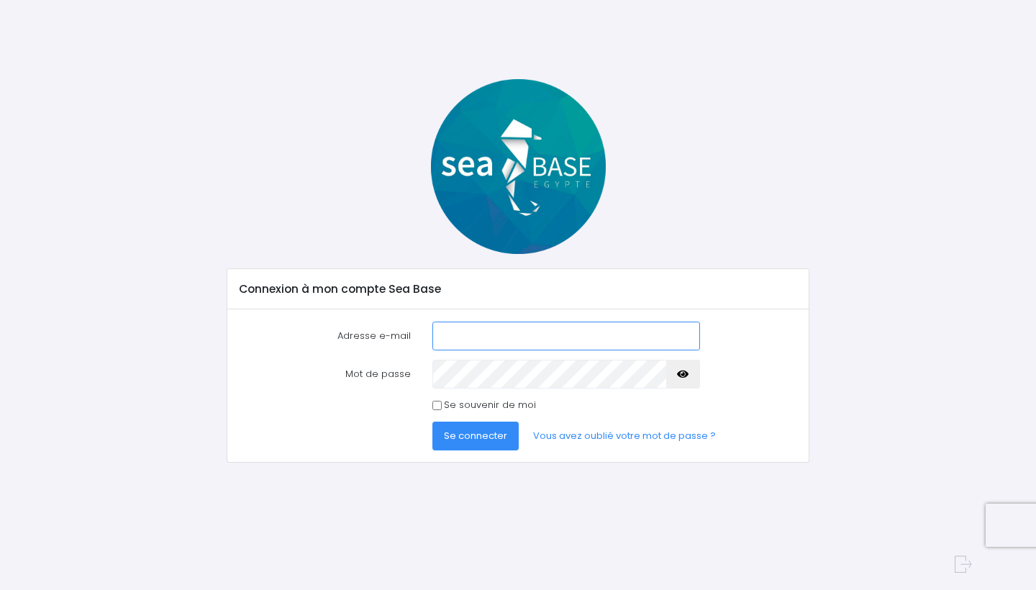
type input "sonycarrette@outlook.fr"
click at [480, 433] on span "Se connecter" at bounding box center [475, 436] width 63 height 14
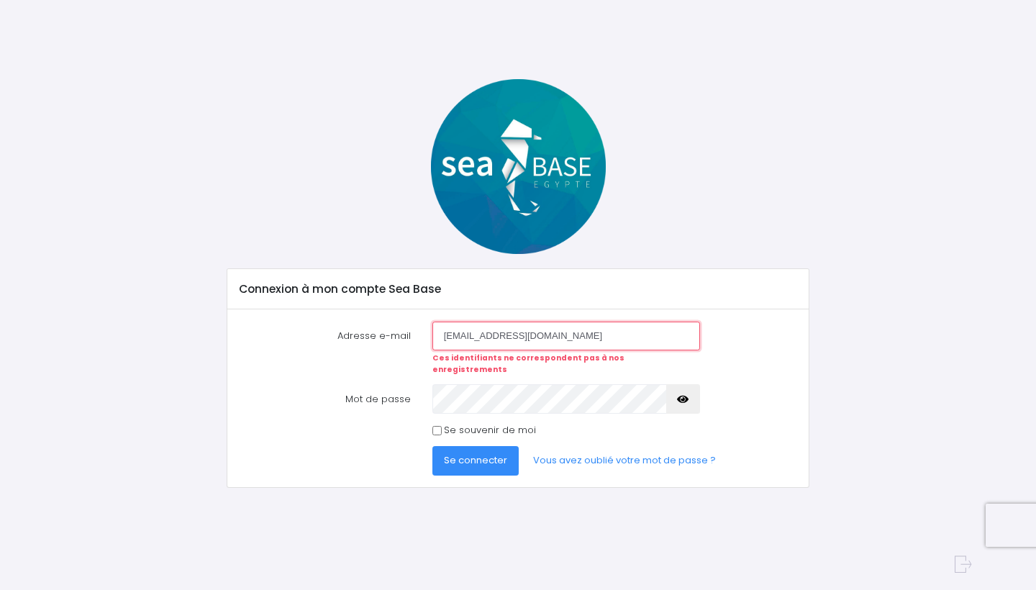
type input "[EMAIL_ADDRESS][DOMAIN_NAME]"
click at [477, 458] on button "Se connecter" at bounding box center [475, 460] width 86 height 29
click at [493, 453] on span "Se connecter" at bounding box center [475, 460] width 63 height 14
click at [532, 339] on input "sonycarrette@outlouk.fr" at bounding box center [566, 336] width 268 height 29
type input "sonycarrette@outlook.fr"
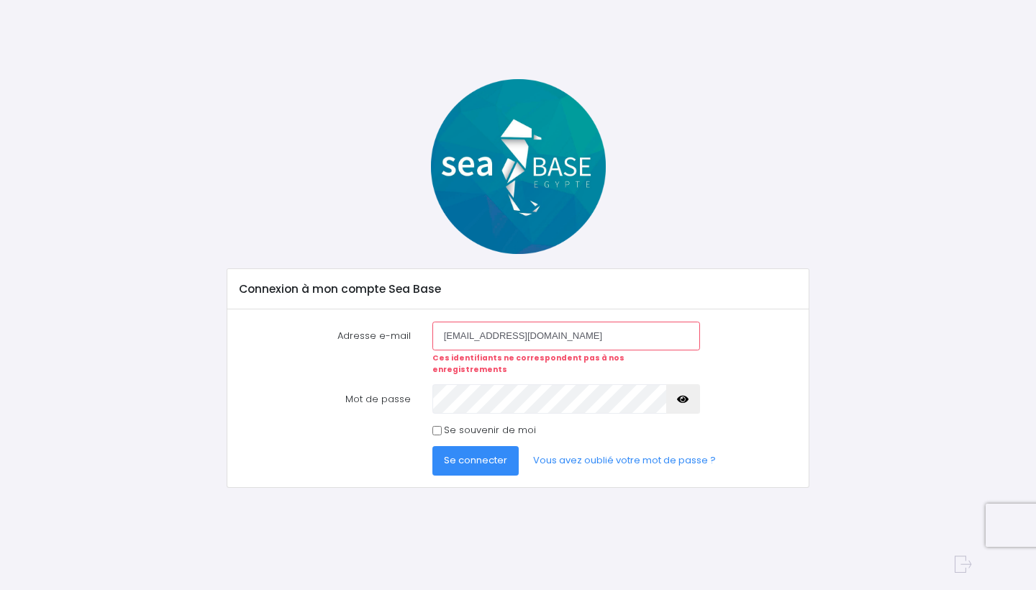
click at [666, 390] on button "button" at bounding box center [683, 398] width 35 height 29
click at [491, 453] on span "Se connecter" at bounding box center [475, 460] width 63 height 14
click at [680, 395] on button "button" at bounding box center [683, 398] width 35 height 29
click at [483, 453] on span "Se connecter" at bounding box center [475, 460] width 63 height 14
click at [686, 399] on icon "button" at bounding box center [683, 399] width 12 height 0
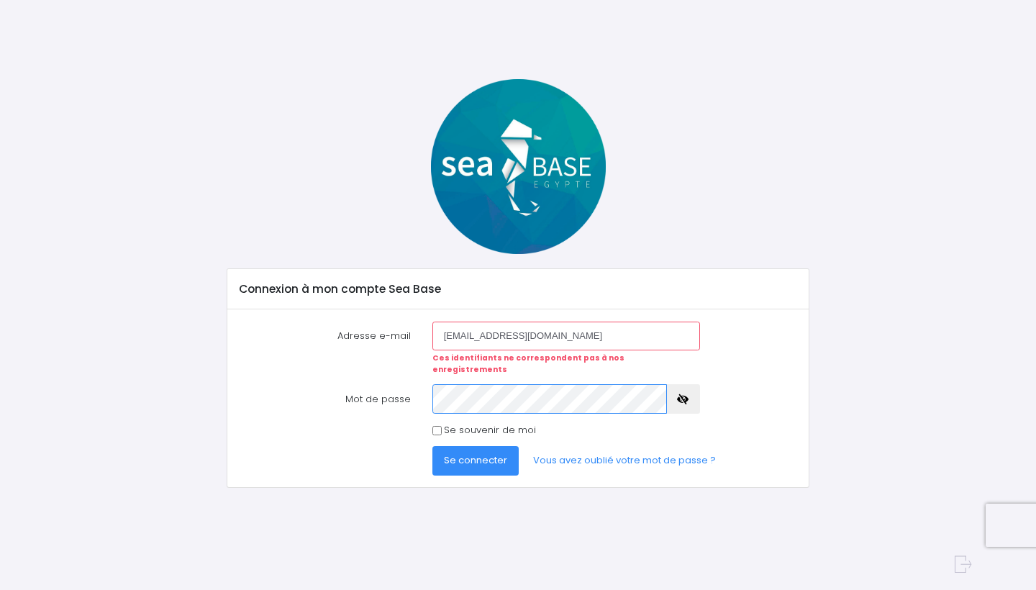
click at [474, 448] on button "Se connecter" at bounding box center [475, 460] width 86 height 29
click at [689, 388] on button "button" at bounding box center [683, 398] width 35 height 29
click at [490, 453] on span "Se connecter" at bounding box center [475, 460] width 63 height 14
click at [681, 399] on icon "button" at bounding box center [683, 399] width 12 height 0
click at [495, 453] on span "Se connecter" at bounding box center [475, 460] width 63 height 14
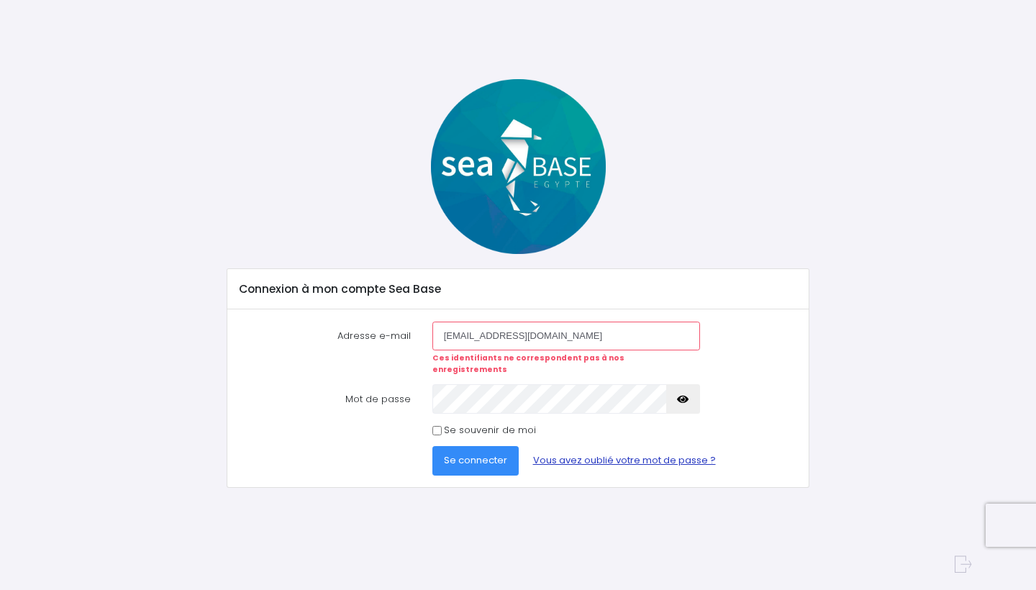
click at [596, 454] on link "Vous avez oublié votre mot de passe ?" at bounding box center [624, 460] width 206 height 29
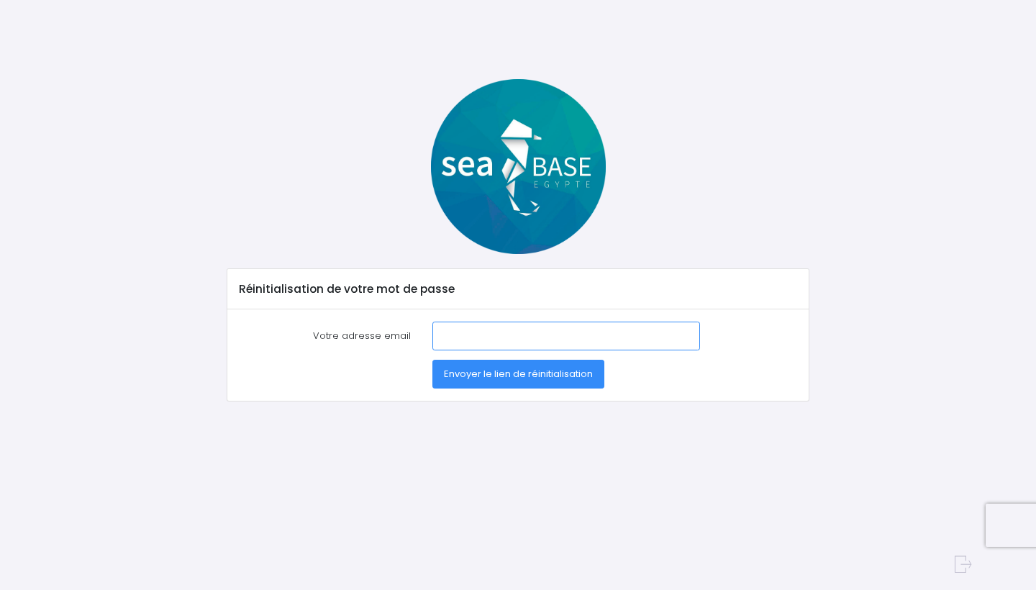
click at [515, 327] on input "Votre adresse email" at bounding box center [566, 336] width 268 height 29
type input "[EMAIL_ADDRESS][DOMAIN_NAME]"
click at [703, 367] on div "Envoyer le lien de réinitialisation" at bounding box center [567, 374] width 290 height 29
click at [569, 369] on span "Envoyer le lien de réinitialisation" at bounding box center [518, 374] width 149 height 14
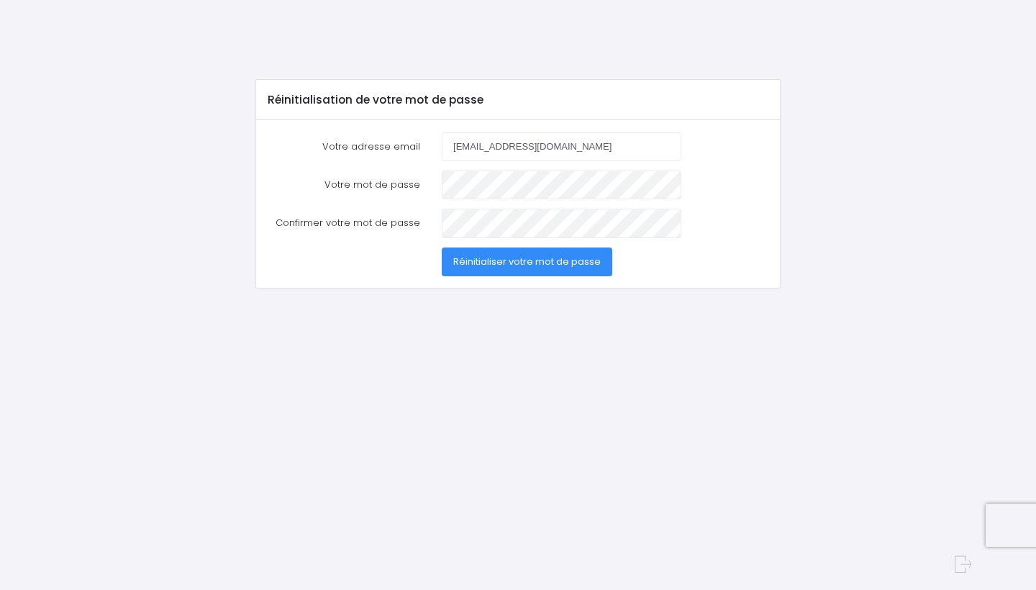
type input "[EMAIL_ADDRESS][DOMAIN_NAME]"
click at [577, 258] on span "Réinitialiser votre mot de passe" at bounding box center [526, 262] width 147 height 14
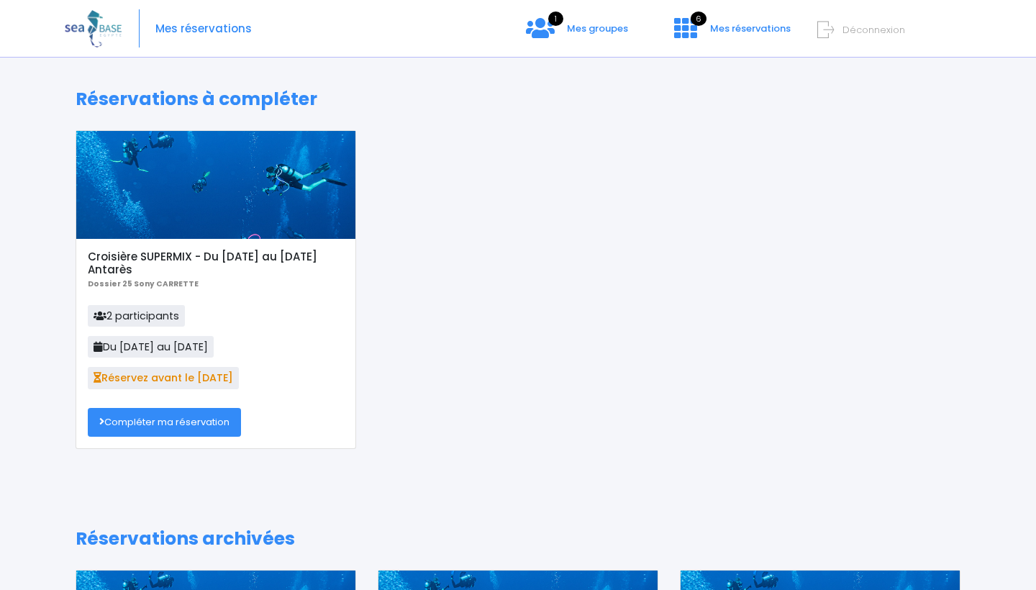
click at [198, 413] on link "Compléter ma réservation" at bounding box center [164, 422] width 153 height 29
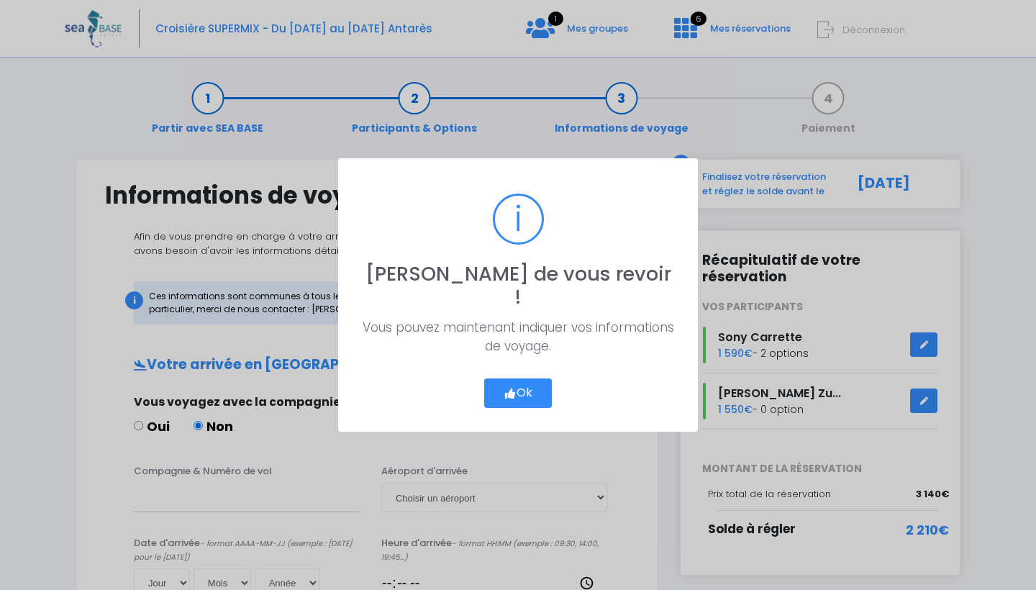
click at [527, 378] on button "Ok" at bounding box center [518, 393] width 68 height 30
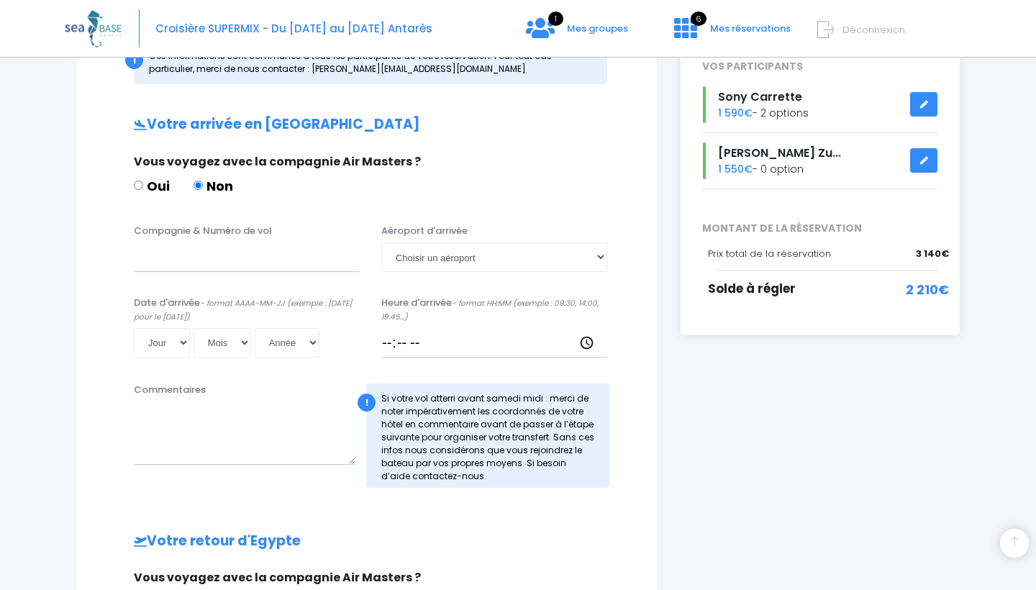
scroll to position [242, 0]
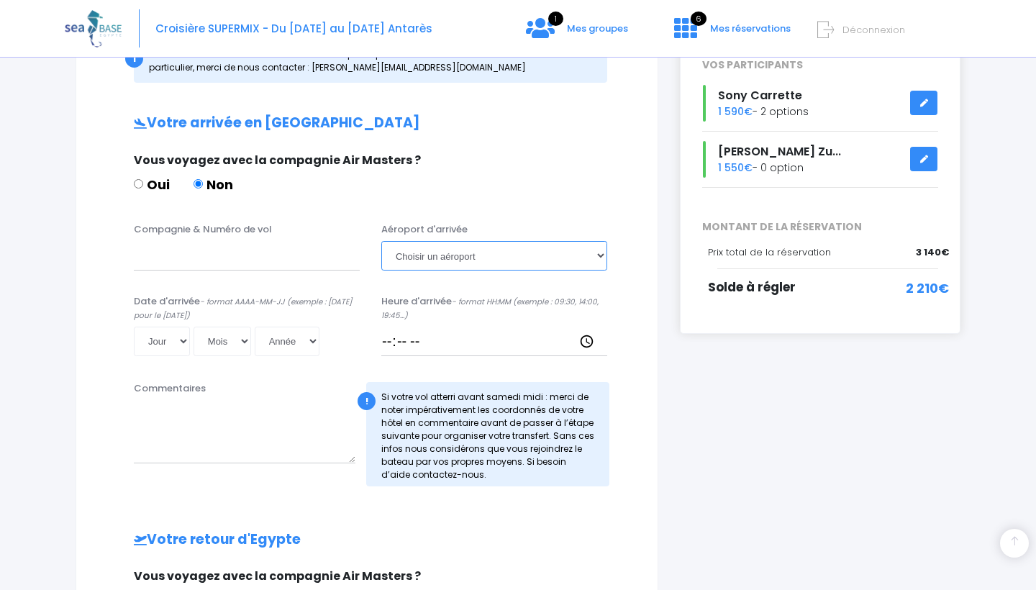
select select "Hurghada"
click at [291, 258] on input "Compagnie & Numéro de vol" at bounding box center [247, 255] width 226 height 29
paste input "EJU4471"
type input "EJU4471"
click at [168, 315] on icon "- format AAAA-MM-JJ (exemple : [DATE] pour le [DATE])" at bounding box center [243, 308] width 218 height 25
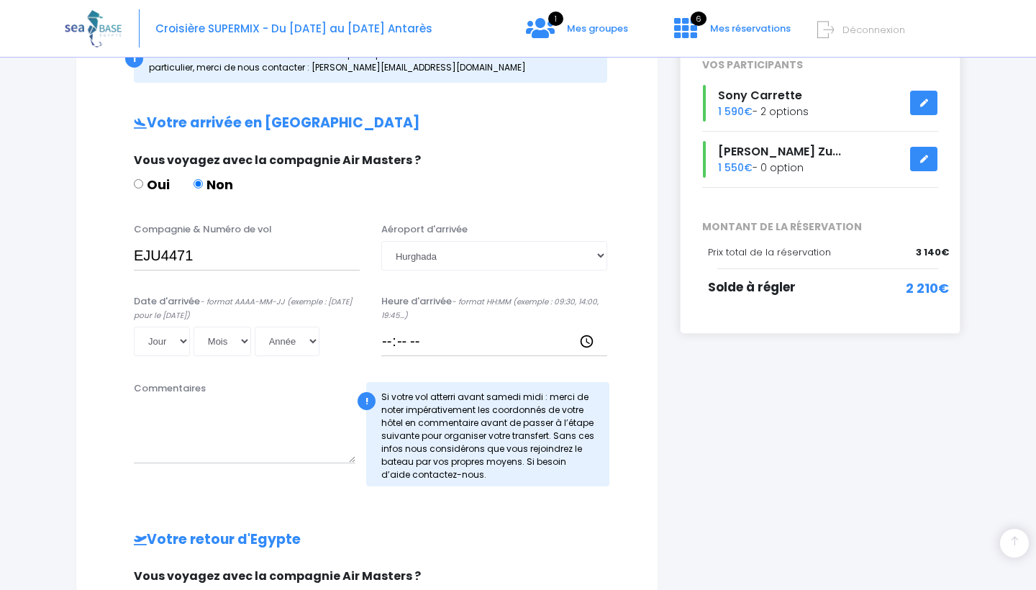
click at [168, 356] on input "Date d'arrivée - format AAAA-MM-[PERSON_NAME] (exemple : [DATE] pour le [DATE])" at bounding box center [229, 356] width 191 height 1
select select "11"
select select "10"
select select "2025"
type input "[DATE]"
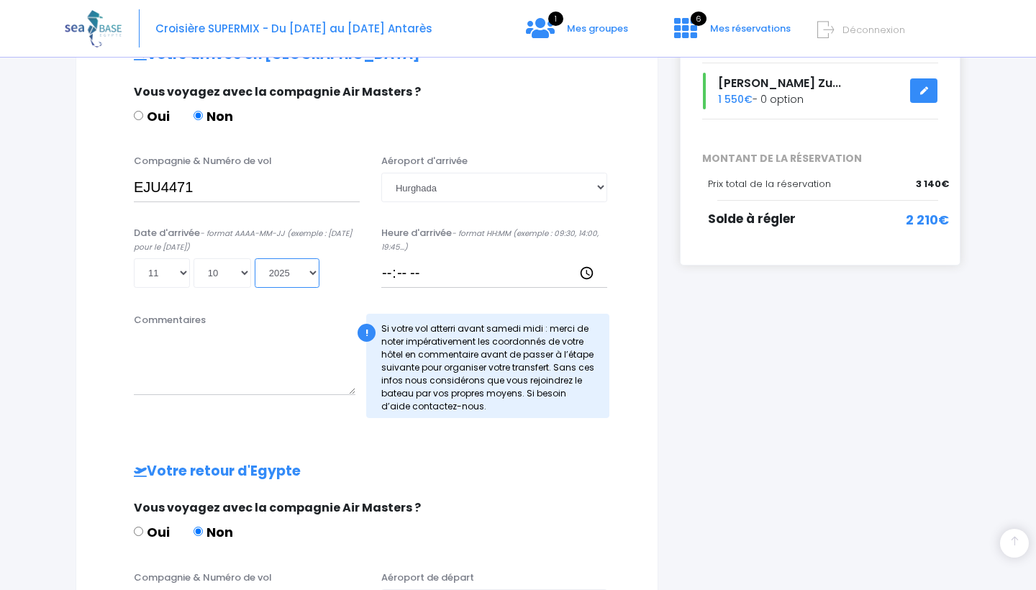
scroll to position [312, 0]
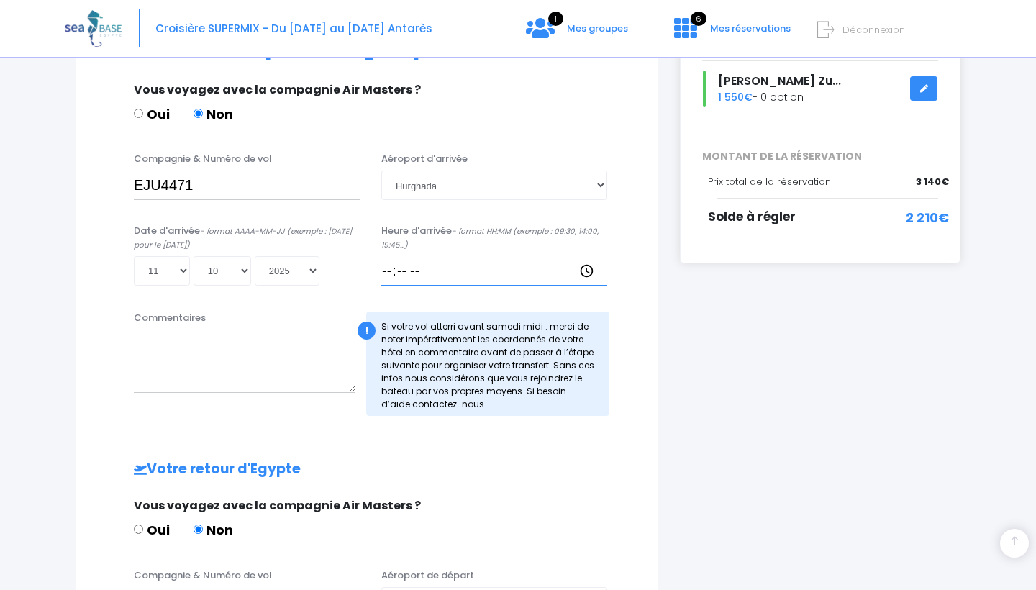
click at [398, 271] on input "Heure d'arrivée - format HH:MM (exemple : 09:30, 14:00, 19:45...)" at bounding box center [494, 270] width 226 height 29
click at [419, 461] on h2 "Votre retour d'Egypte" at bounding box center [367, 469] width 524 height 17
click at [423, 271] on input "Heure d'arrivée - format HH:MM (exemple : 09:30, 14:00, 19:45...)" at bounding box center [494, 270] width 226 height 29
click at [413, 274] on input "Heure d'arrivée - format HH:MM (exemple : 09:30, 14:00, 19:45...)" at bounding box center [494, 270] width 226 height 29
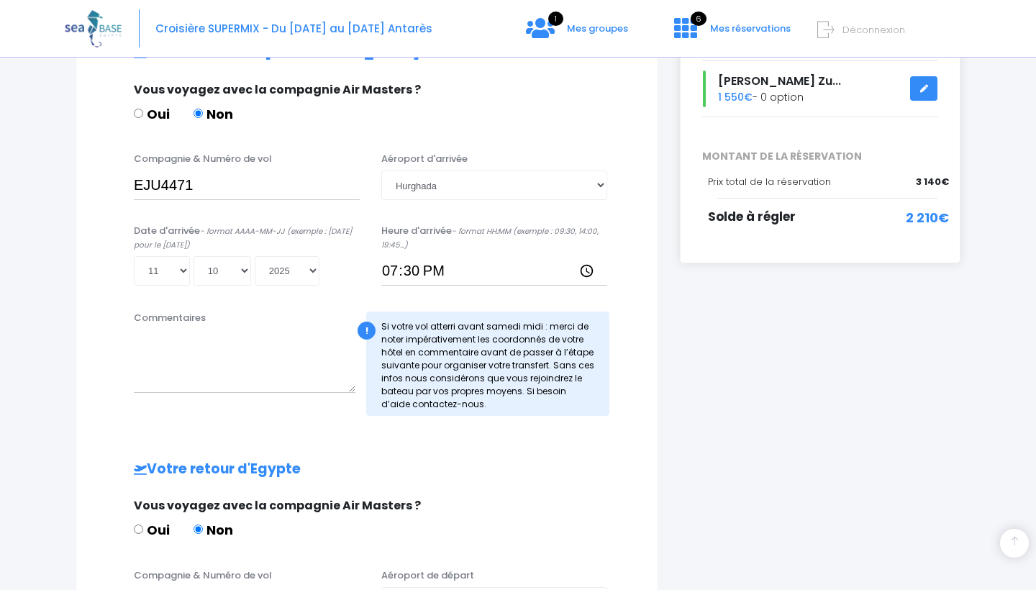
type input "19:30"
click at [321, 296] on div at bounding box center [246, 296] width 247 height 1
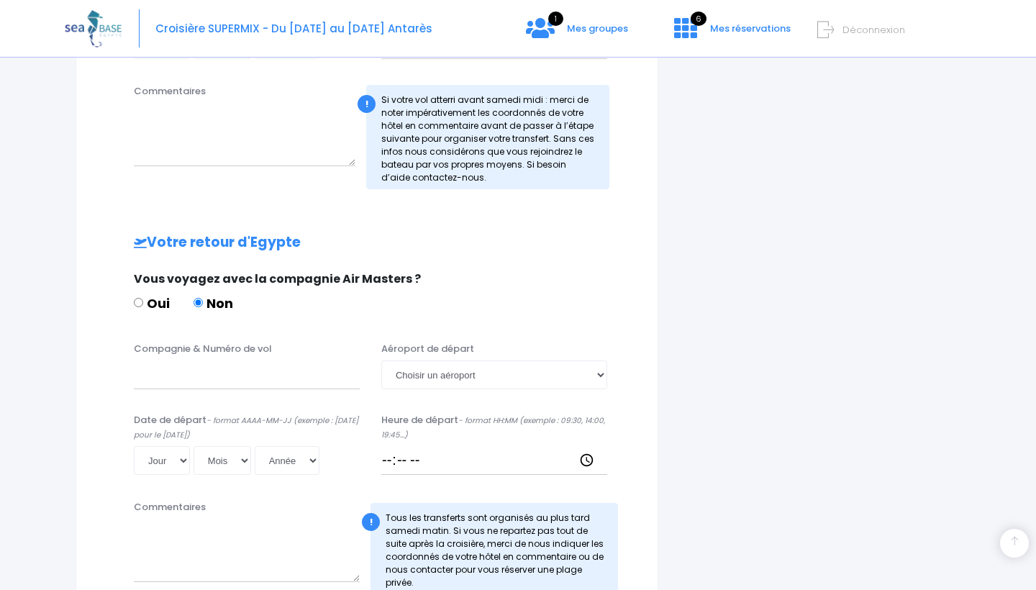
scroll to position [544, 0]
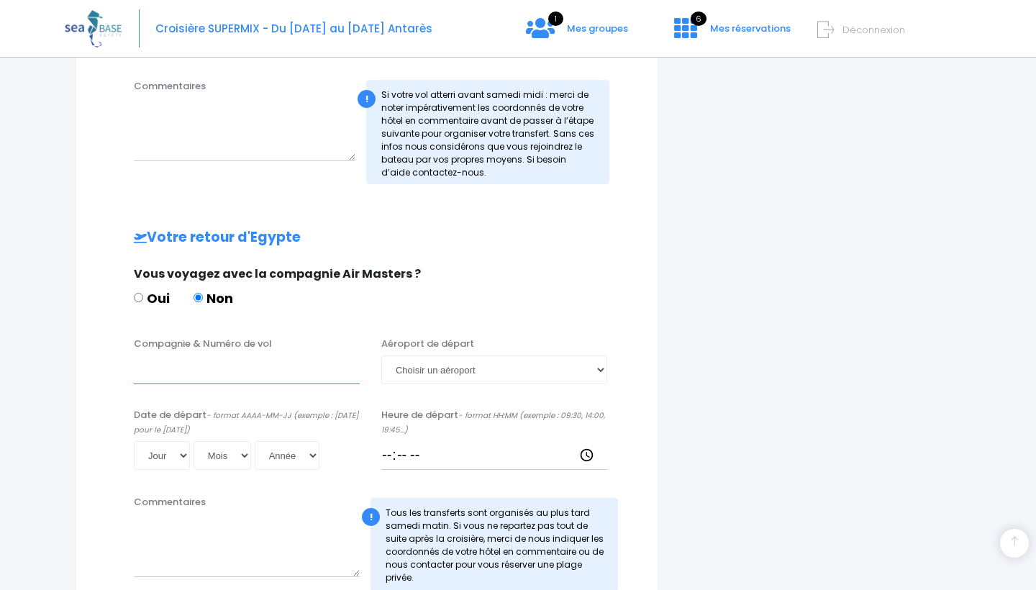
click at [199, 372] on input "Compagnie & Numéro de vol" at bounding box center [247, 369] width 226 height 29
paste input "EJU4472"
type input "EJU4472"
select select "Hurghada"
select select "18"
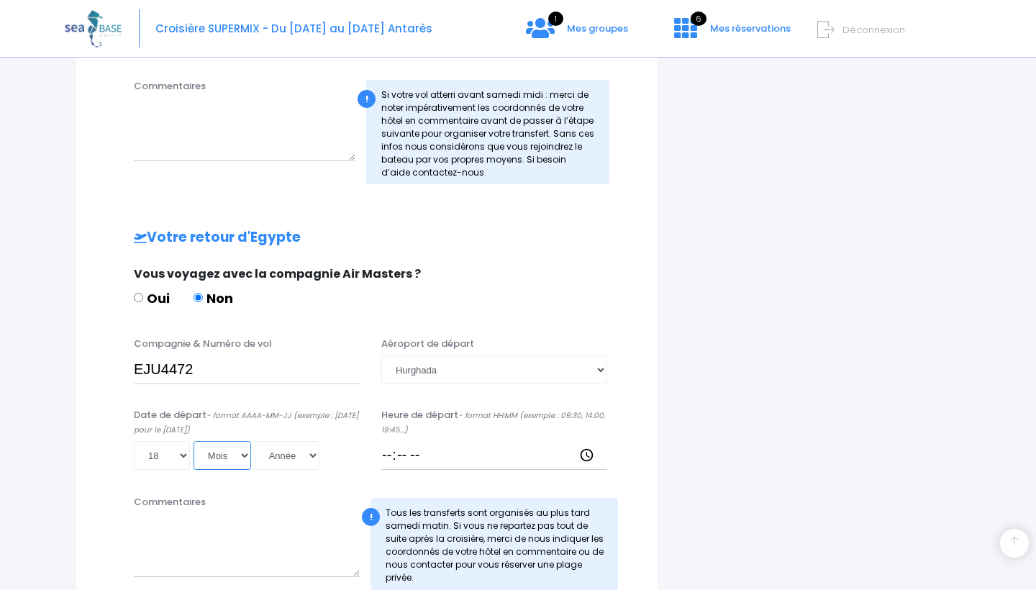
select select "10"
select select "2025"
type input "[DATE]"
click at [393, 456] on input "Heure de départ - format HH:MM (exemple : 09:30, 14:00, 19:45...)" at bounding box center [494, 455] width 226 height 29
click at [414, 465] on input "Heure de départ - format HH:MM (exemple : 09:30, 14:00, 19:45...)" at bounding box center [494, 455] width 226 height 29
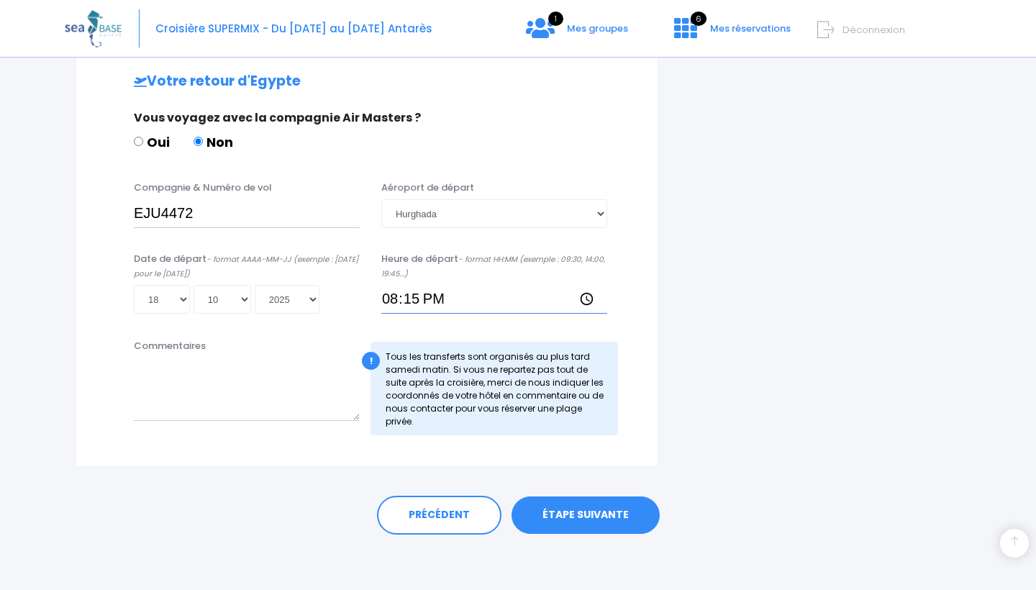
scroll to position [699, 0]
type input "20:15"
click at [568, 512] on link "ÉTAPE SUIVANTE" at bounding box center [585, 515] width 148 height 37
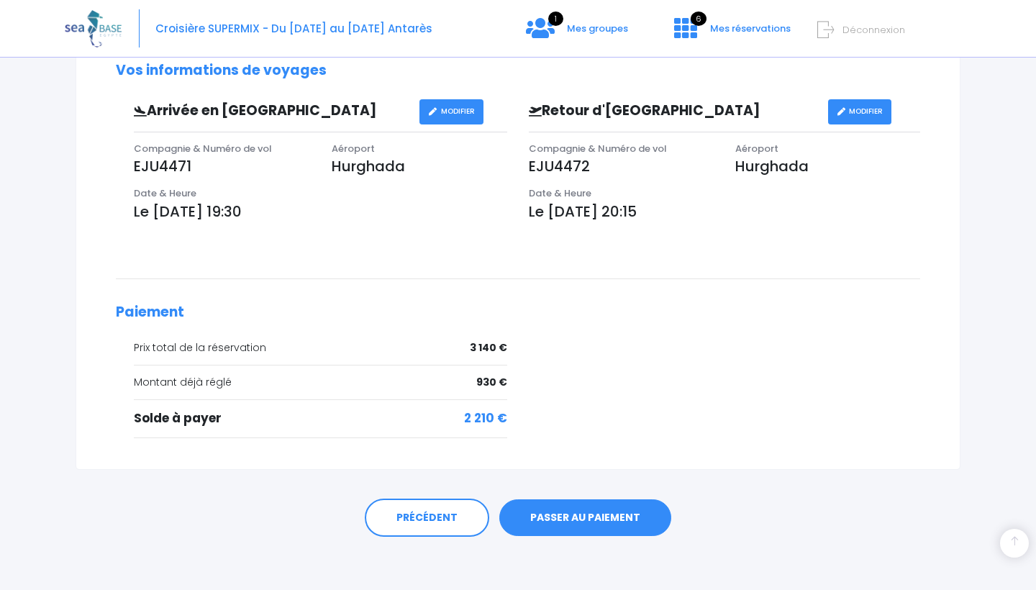
scroll to position [456, 0]
click at [568, 512] on link "PASSER AU PAIEMENT" at bounding box center [585, 518] width 172 height 37
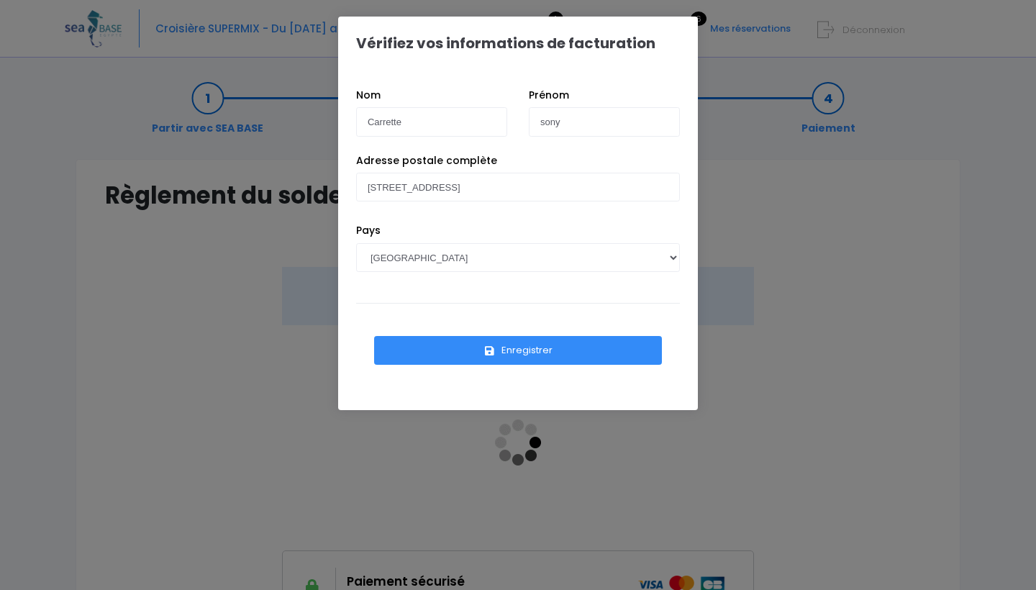
click at [555, 347] on button "Enregistrer" at bounding box center [518, 350] width 288 height 29
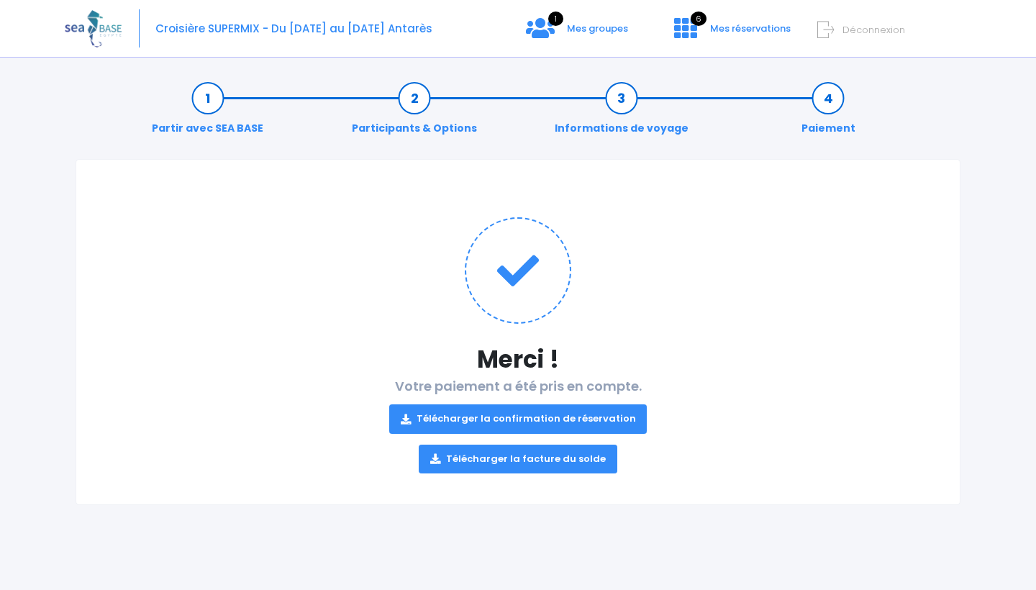
click at [535, 422] on link "Télécharger la confirmation de réservation" at bounding box center [518, 418] width 258 height 29
click at [573, 457] on link "Télécharger la facture du solde" at bounding box center [518, 459] width 199 height 29
